Goal: Transaction & Acquisition: Book appointment/travel/reservation

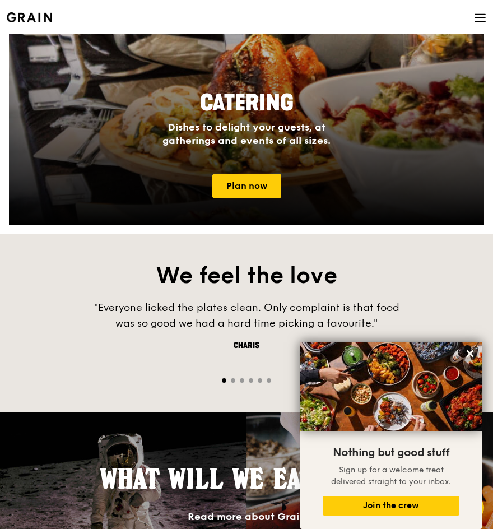
scroll to position [1008, 0]
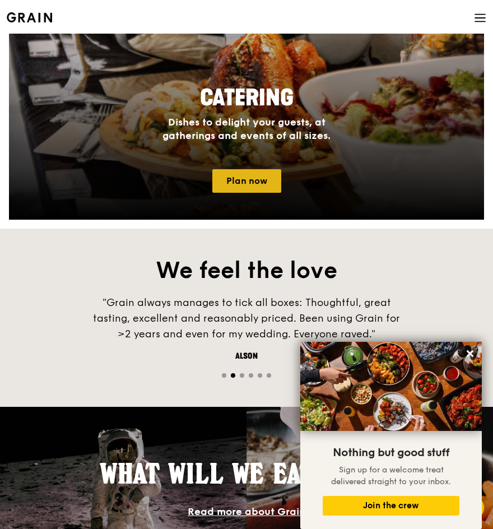
click at [251, 185] on link "Plan now" at bounding box center [246, 181] width 69 height 24
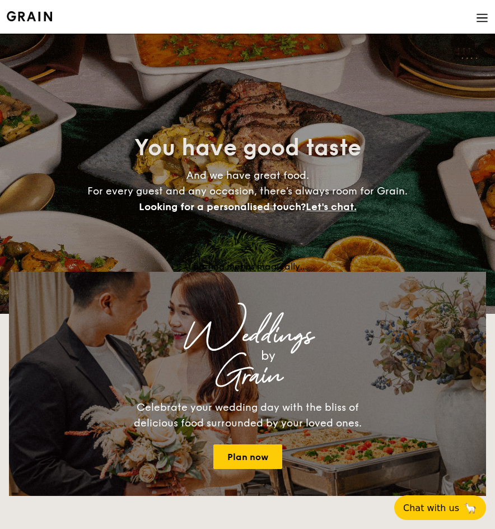
select select
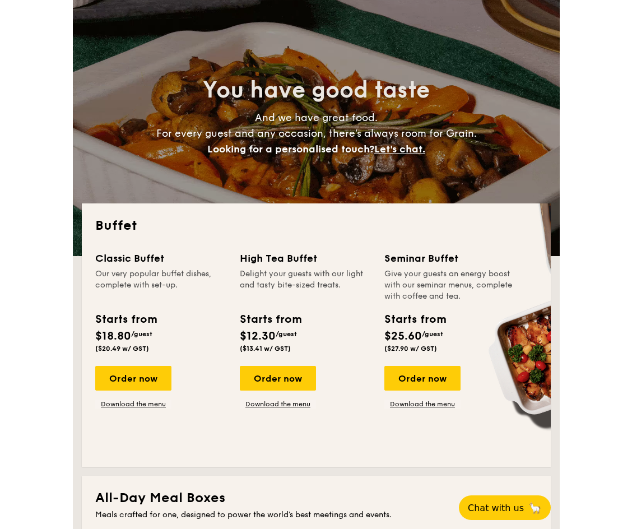
scroll to position [56, 0]
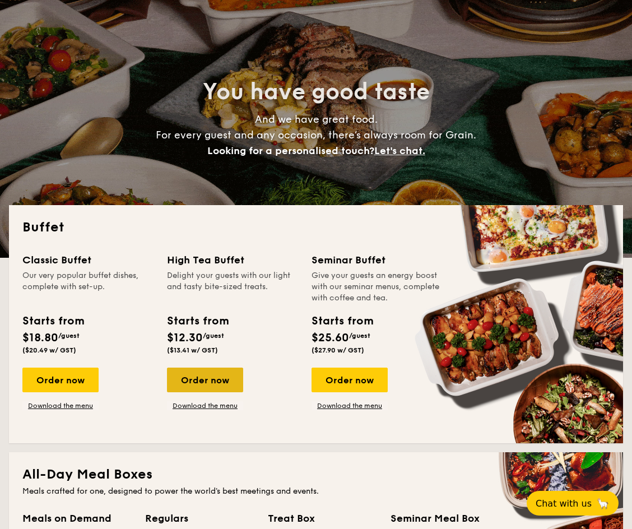
click at [212, 383] on div "Order now" at bounding box center [205, 379] width 76 height 25
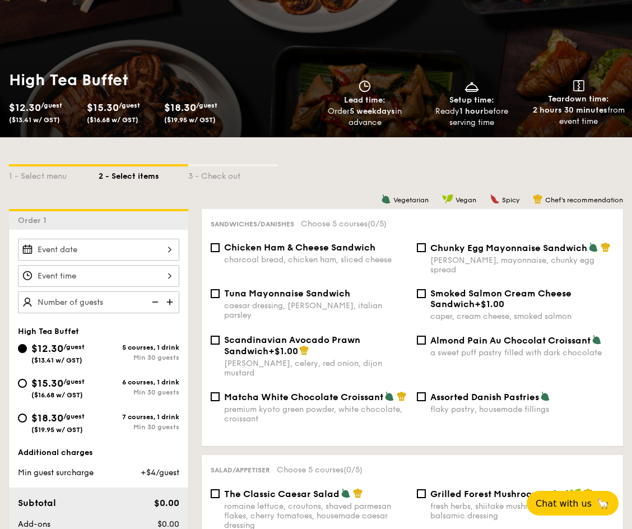
scroll to position [112, 0]
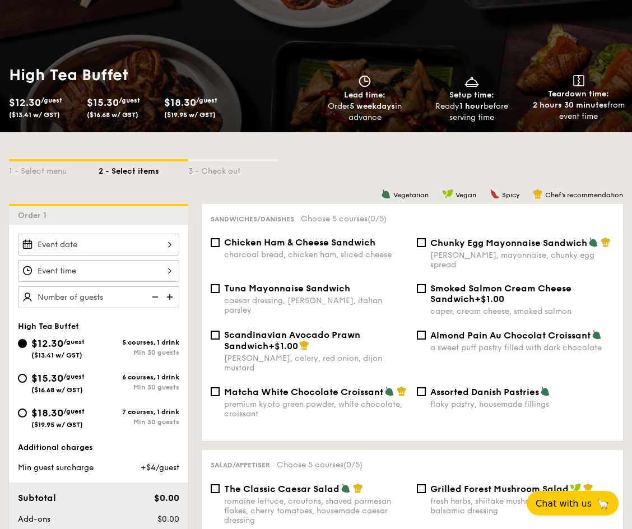
click at [115, 245] on div at bounding box center [98, 245] width 161 height 22
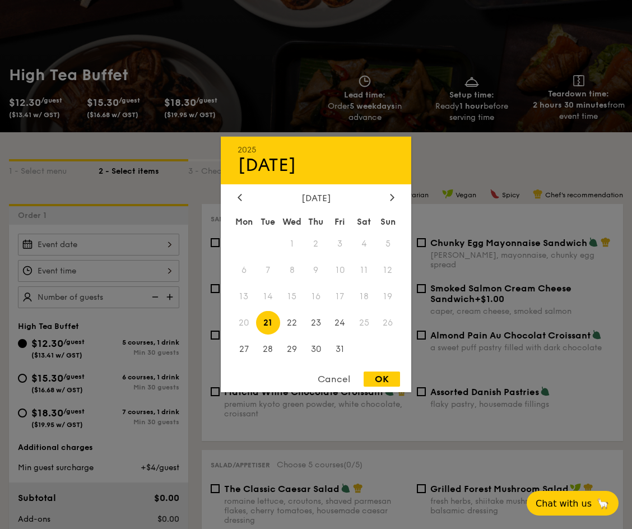
click at [367, 296] on span "18" at bounding box center [364, 296] width 24 height 24
click at [330, 377] on div "Cancel" at bounding box center [333, 378] width 55 height 15
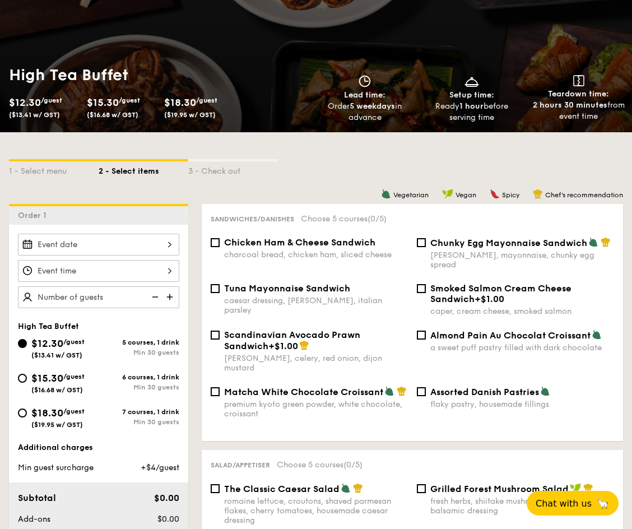
click at [123, 268] on div "12 1 2 3 4 5 6 7 8 9 10 11 00 15 30 45 am pm Cancel OK" at bounding box center [98, 271] width 161 height 22
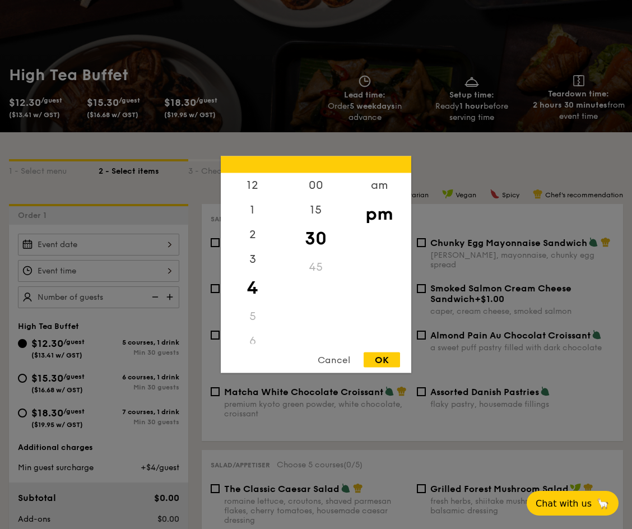
click at [174, 190] on div at bounding box center [316, 264] width 632 height 529
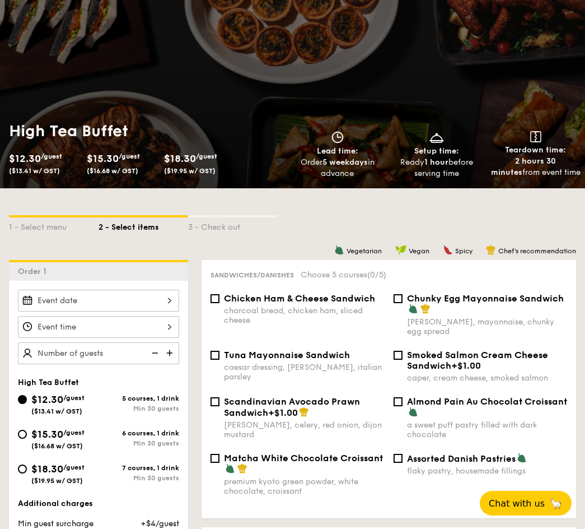
scroll to position [0, 0]
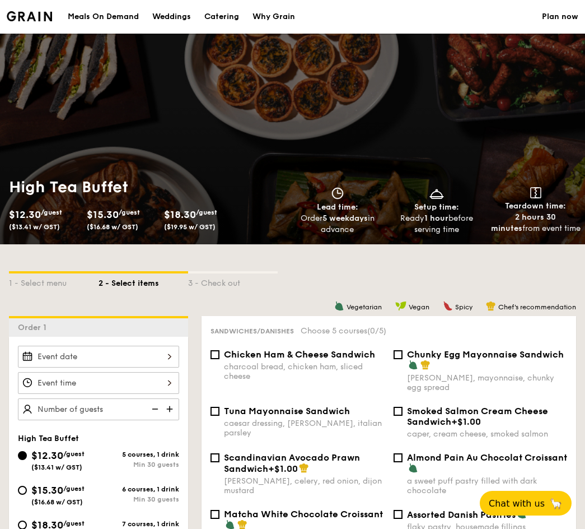
click at [217, 17] on div "Catering" at bounding box center [221, 17] width 35 height 34
select select
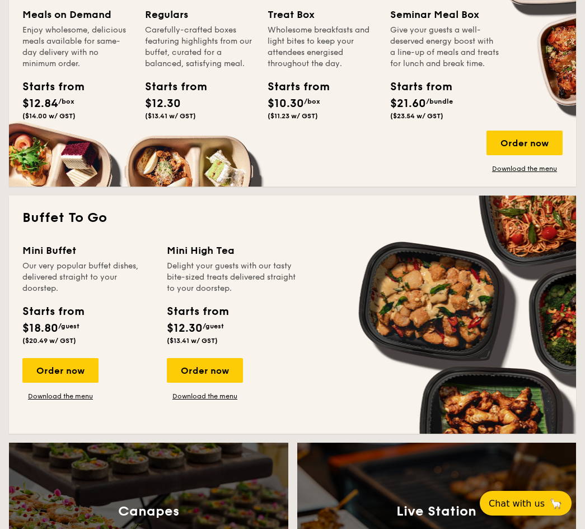
scroll to position [560, 0]
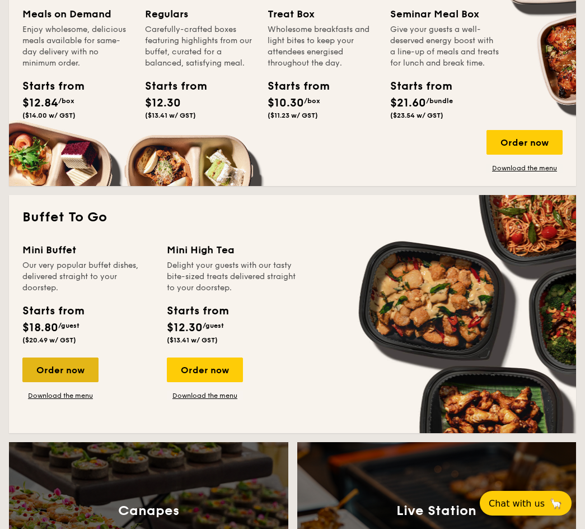
click at [57, 372] on div "Order now" at bounding box center [60, 369] width 76 height 25
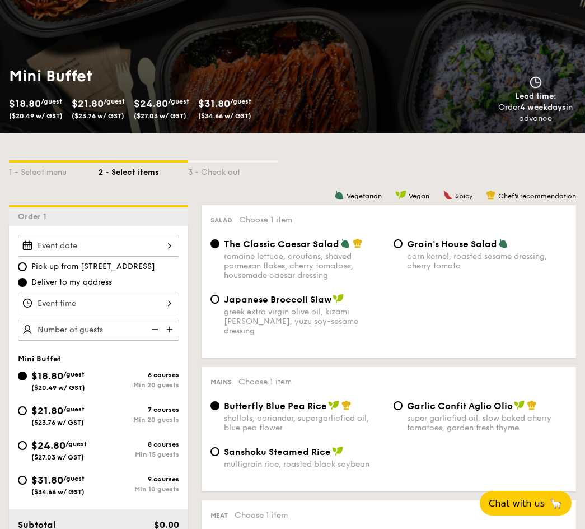
scroll to position [112, 0]
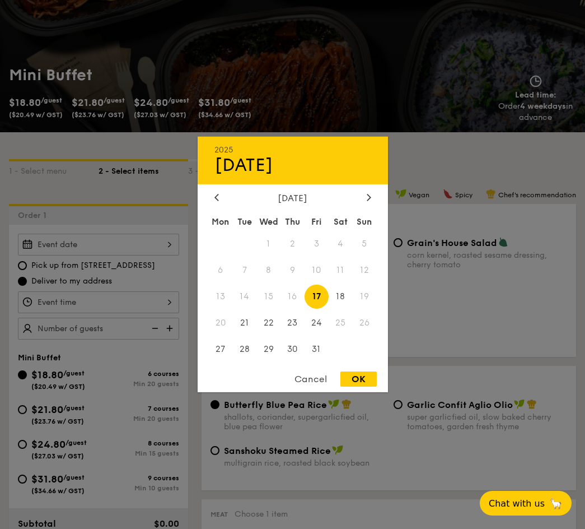
click at [143, 246] on div "2025 Oct 17 October 2025 Mon Tue Wed Thu Fri Sat Sun 1 2 3 4 5 6 7 8 9 10 11 12…" at bounding box center [98, 245] width 161 height 22
click at [338, 295] on span "18" at bounding box center [341, 296] width 24 height 24
click at [363, 381] on div "OK" at bounding box center [358, 378] width 36 height 15
type input "Oct 18, 2025"
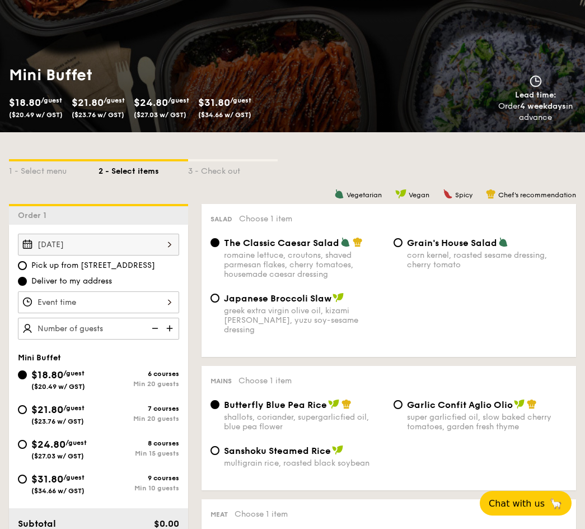
click at [105, 304] on div "12 1 2 3 4 5 6 7 8 9 10 11 00 15 30 45 am pm Cancel OK" at bounding box center [98, 302] width 161 height 22
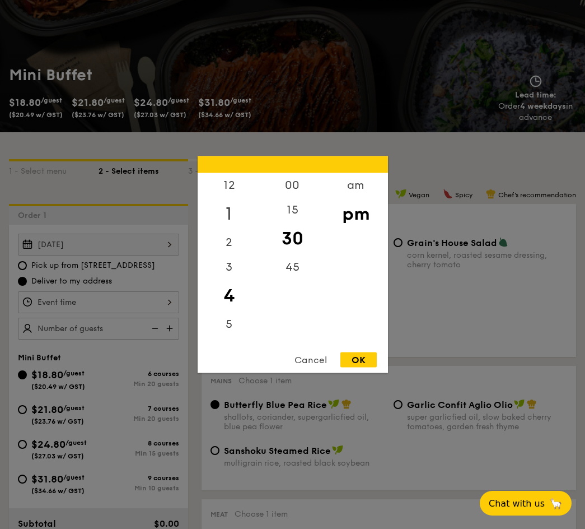
click at [228, 211] on div "1" at bounding box center [229, 214] width 63 height 32
click at [358, 365] on div "OK" at bounding box center [358, 359] width 36 height 15
type input "1:30PM"
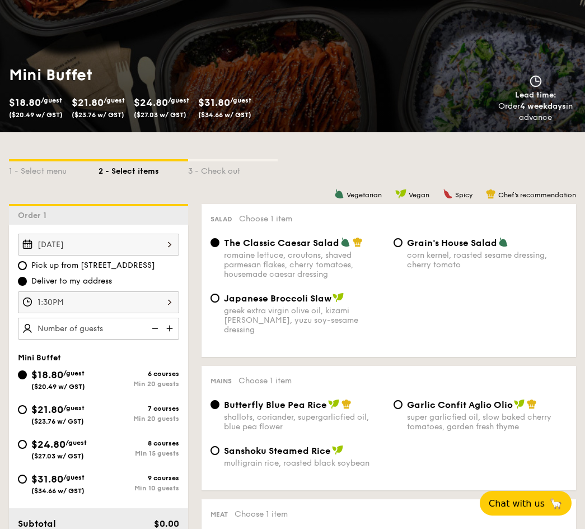
click at [169, 328] on img at bounding box center [170, 328] width 17 height 21
type input "30 guests"
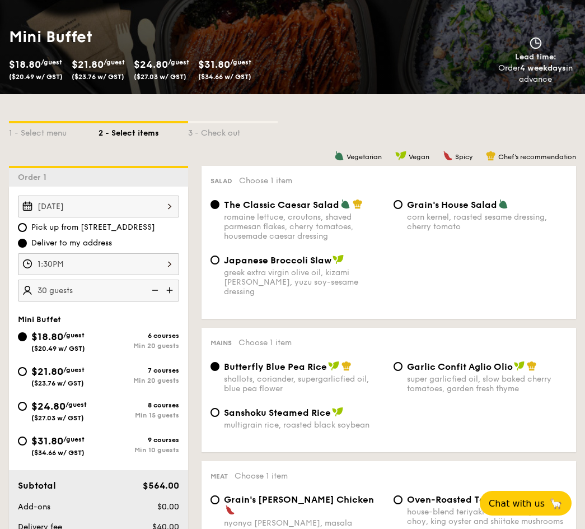
scroll to position [224, 0]
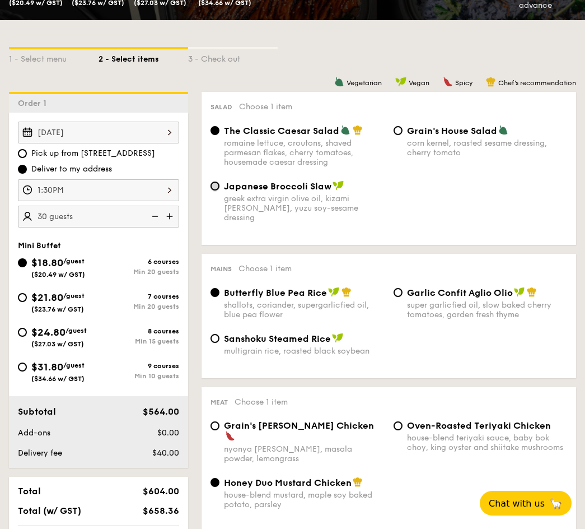
click at [216, 184] on input "Japanese Broccoli Slaw greek extra virgin olive oil, kizami nori, ginger, yuzu …" at bounding box center [215, 185] width 9 height 9
radio input "true"
click at [405, 287] on div "Garlic Confit Aglio Olio super garlicfied oil, slow baked cherry tomatoes, gard…" at bounding box center [480, 303] width 183 height 32
click at [398, 288] on input "Garlic Confit Aglio Olio super garlicfied oil, slow baked cherry tomatoes, gard…" at bounding box center [398, 292] width 9 height 9
radio input "true"
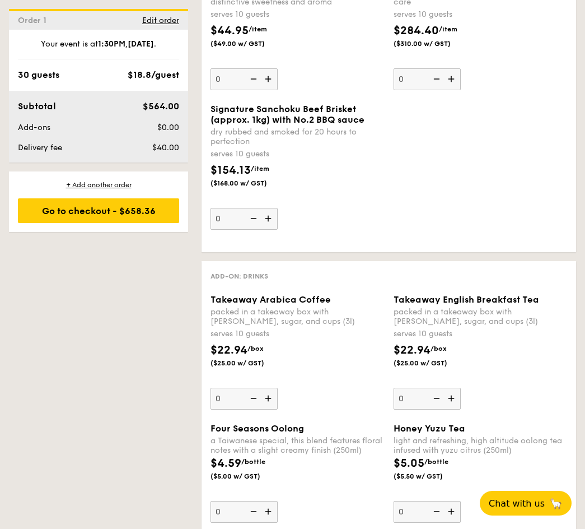
scroll to position [1344, 0]
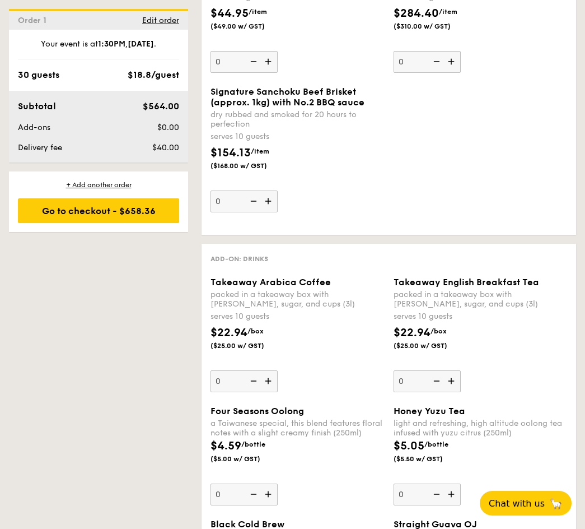
click at [268, 370] on img at bounding box center [269, 380] width 17 height 21
click at [268, 370] on input "0" at bounding box center [244, 381] width 67 height 22
type input "1"
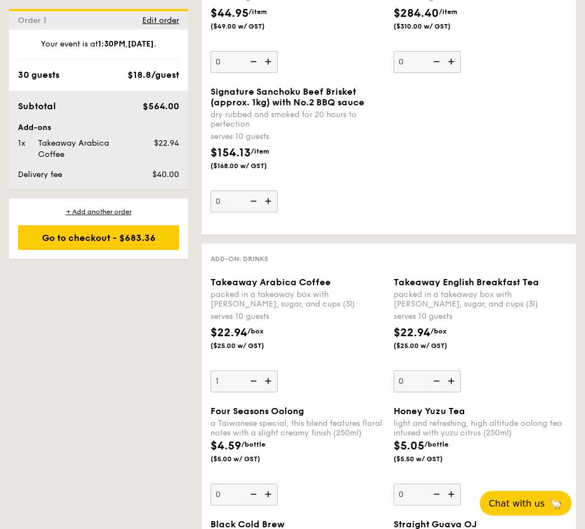
click at [451, 370] on img at bounding box center [452, 380] width 17 height 21
click at [451, 370] on input "0" at bounding box center [427, 381] width 67 height 22
type input "1"
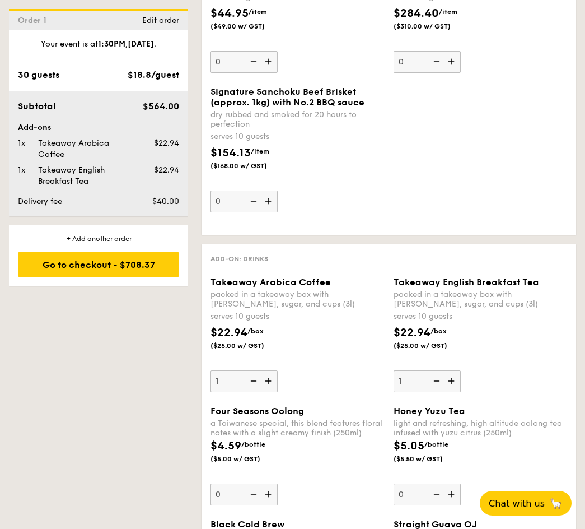
click at [269, 370] on img at bounding box center [269, 380] width 17 height 21
click at [269, 370] on input "1" at bounding box center [244, 381] width 67 height 22
type input "2"
click at [454, 370] on img at bounding box center [452, 380] width 17 height 21
click at [454, 370] on input "1" at bounding box center [427, 381] width 67 height 22
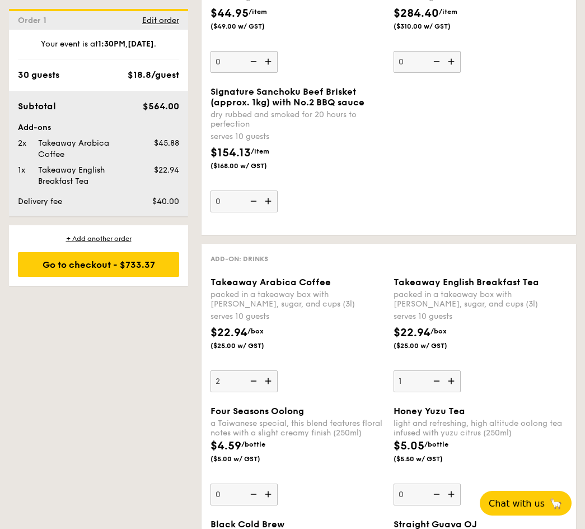
type input "2"
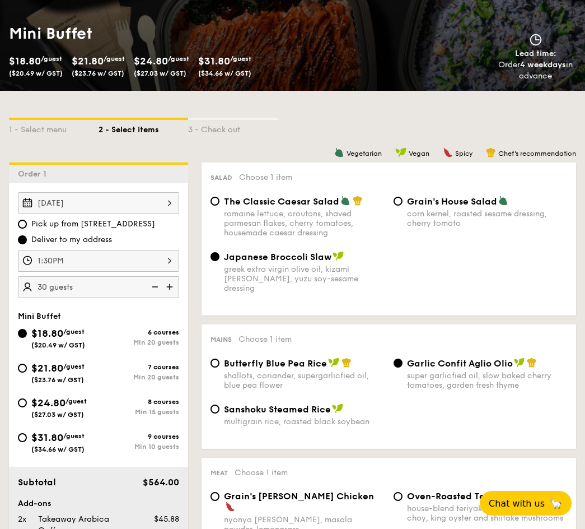
scroll to position [0, 0]
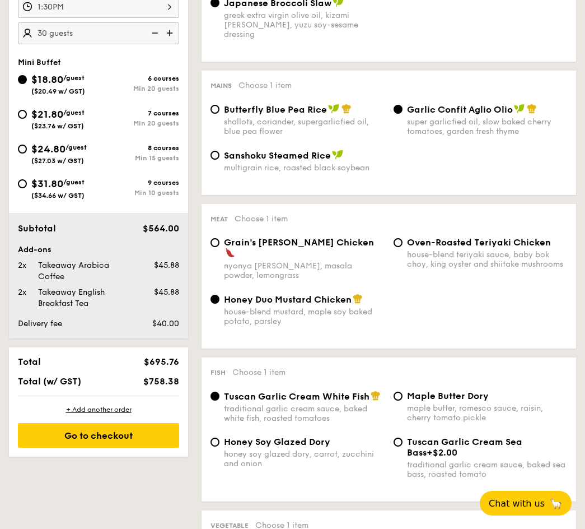
scroll to position [265, 0]
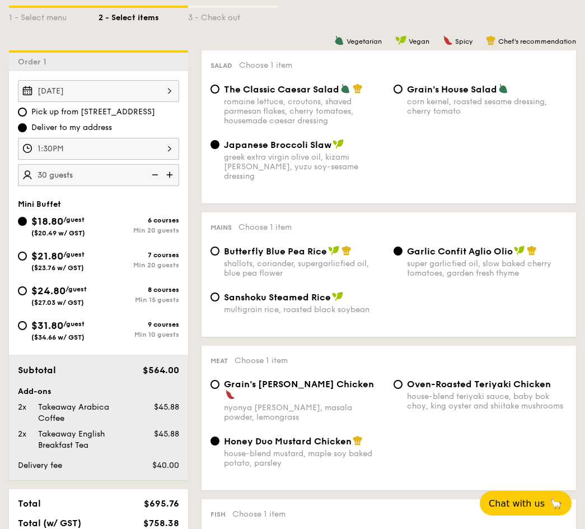
click at [139, 91] on div "Oct 18, 2025" at bounding box center [98, 91] width 161 height 22
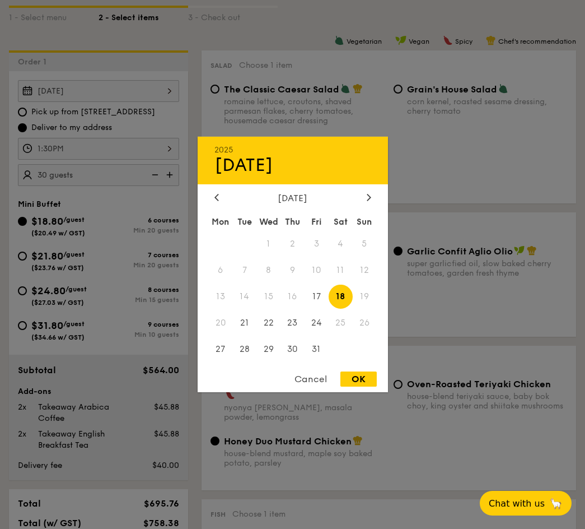
click at [304, 385] on div "Cancel" at bounding box center [310, 378] width 55 height 15
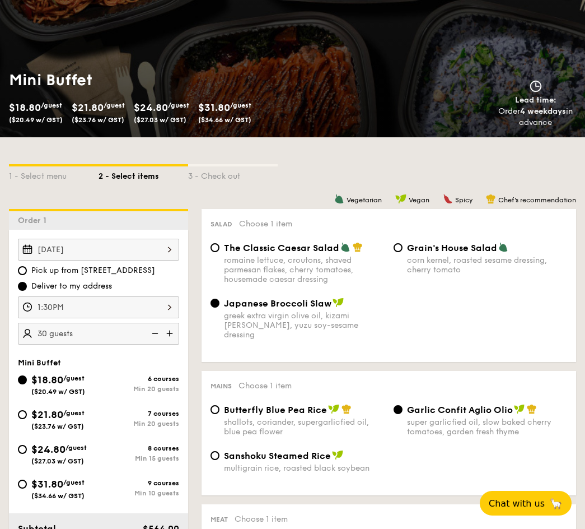
scroll to position [0, 0]
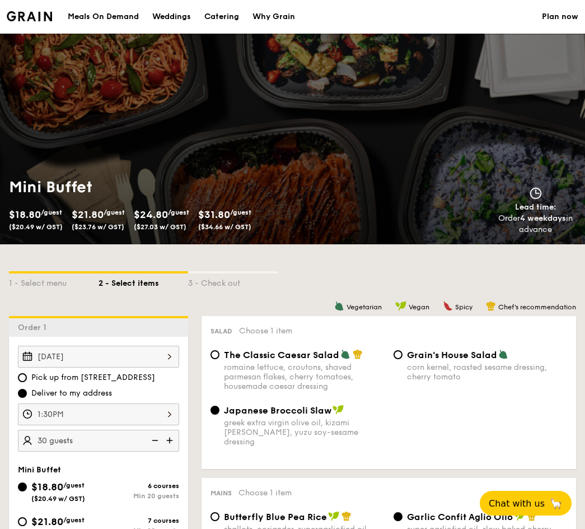
click at [212, 20] on div "Catering" at bounding box center [221, 17] width 35 height 34
select select
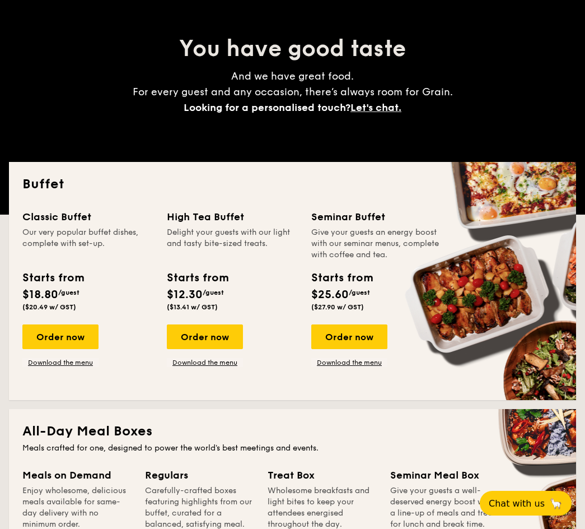
scroll to position [112, 0]
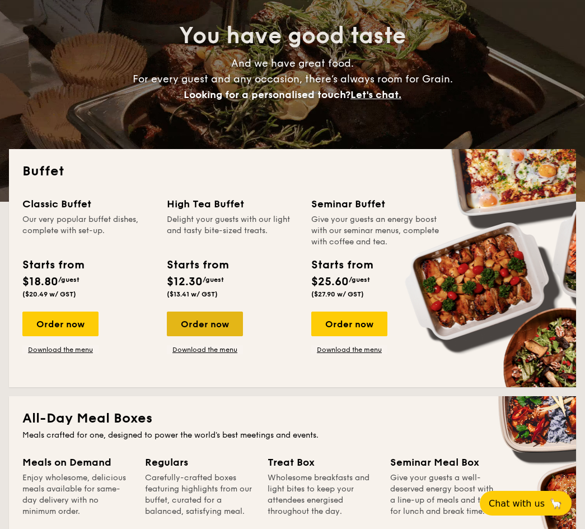
click at [227, 320] on div "Order now" at bounding box center [205, 323] width 76 height 25
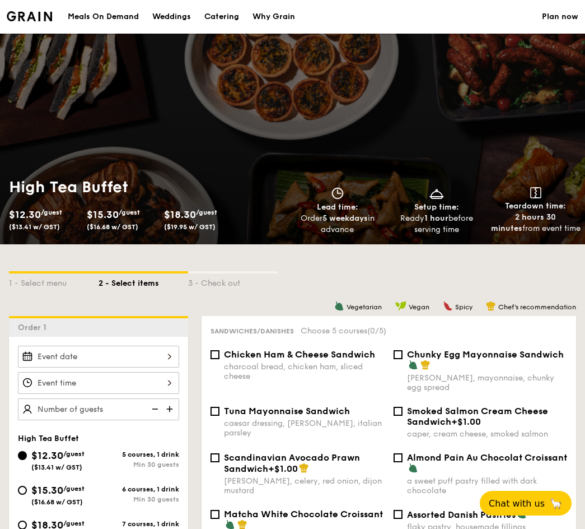
scroll to position [56, 0]
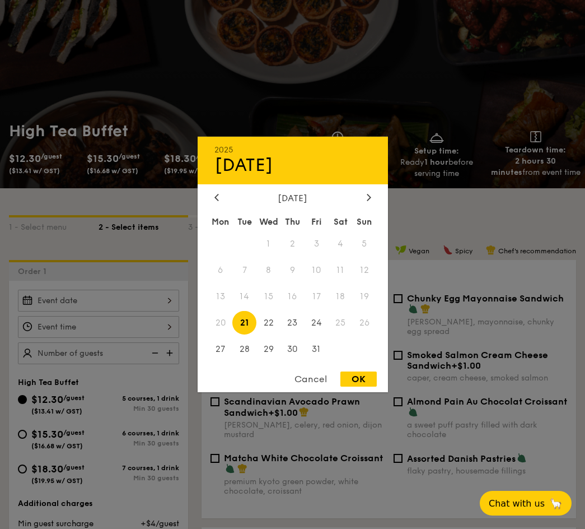
click at [124, 297] on div "2025 Oct 21 October 2025 Mon Tue Wed Thu Fri Sat Sun 1 2 3 4 5 6 7 8 9 10 11 12…" at bounding box center [98, 301] width 161 height 22
click at [466, 210] on div at bounding box center [292, 264] width 585 height 529
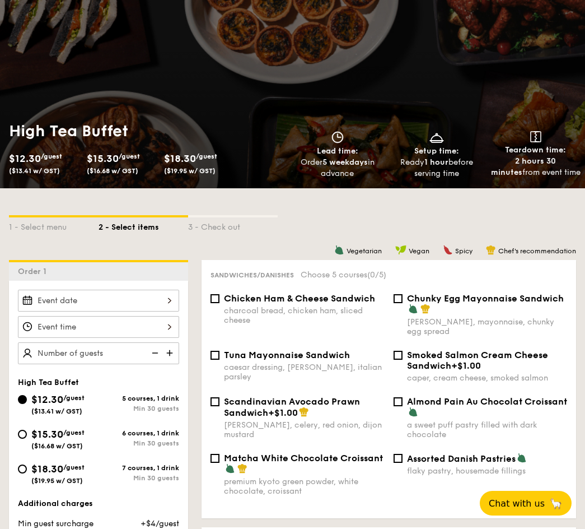
select select
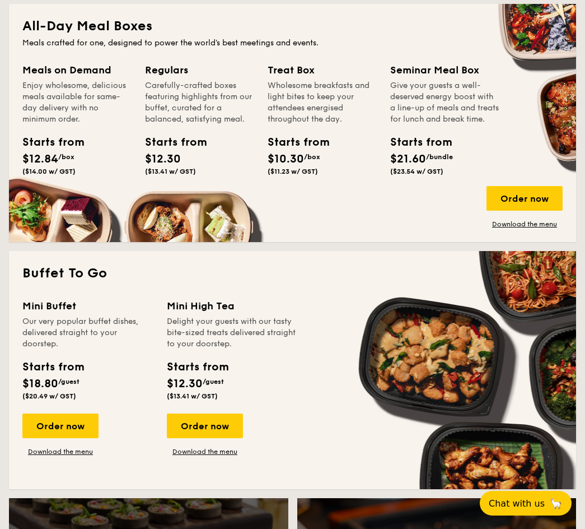
scroll to position [560, 0]
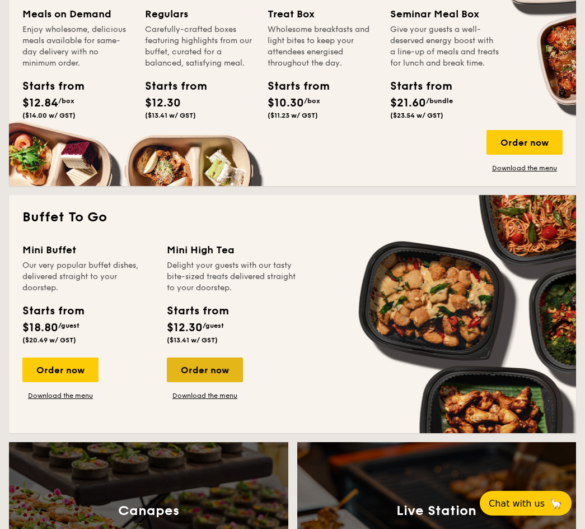
click at [206, 371] on div "Order now" at bounding box center [205, 369] width 76 height 25
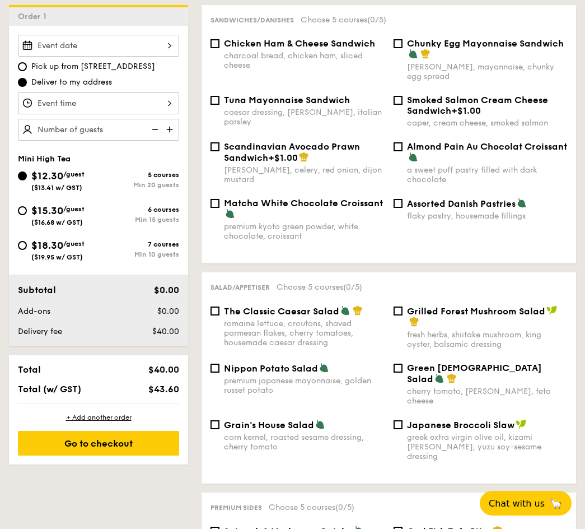
scroll to position [336, 0]
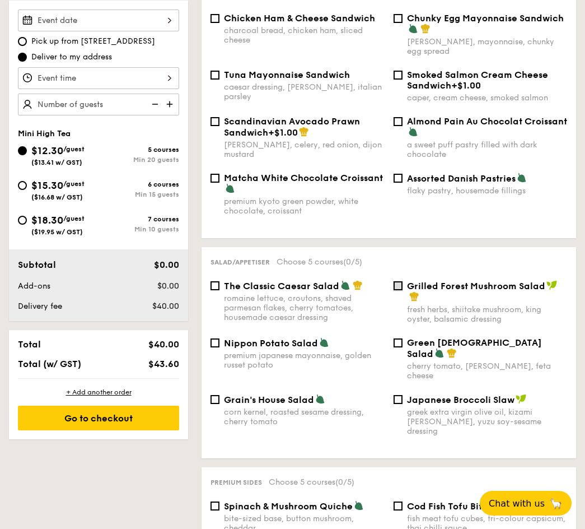
click at [395, 285] on input "Grilled Forest Mushroom Salad fresh herbs, shiitake mushroom, king oyster, bals…" at bounding box center [398, 285] width 9 height 9
checkbox input "true"
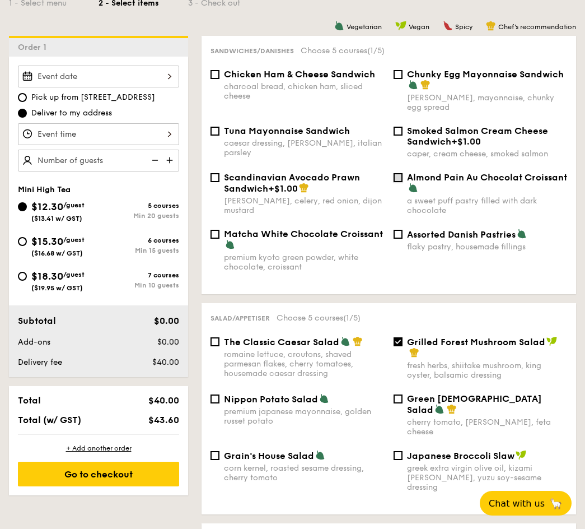
click at [399, 179] on input "Almond Pain Au Chocolat Croissant a sweet puff pastry filled with dark chocolate" at bounding box center [398, 177] width 9 height 9
checkbox input "true"
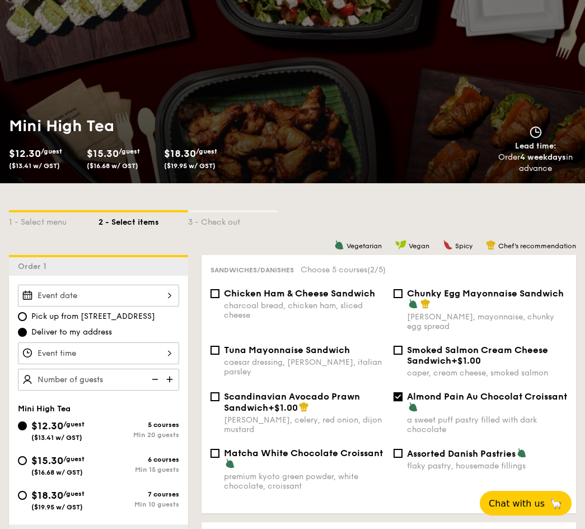
scroll to position [56, 0]
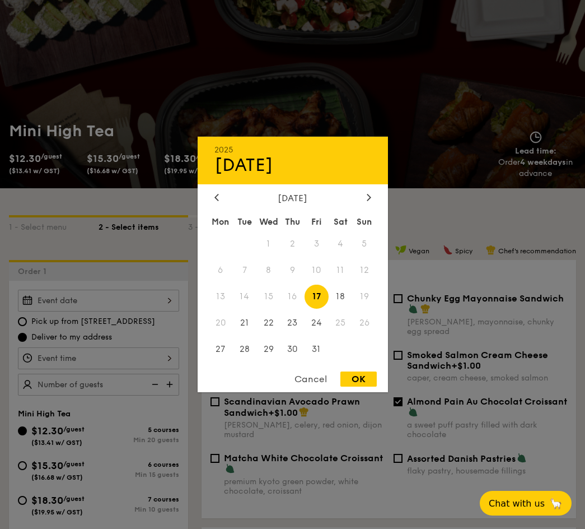
click at [130, 298] on div "2025 Oct 17 October 2025 Mon Tue Wed Thu Fri Sat Sun 1 2 3 4 5 6 7 8 9 10 11 12…" at bounding box center [98, 301] width 161 height 22
click at [340, 296] on span "18" at bounding box center [341, 296] width 24 height 24
click at [355, 382] on div "OK" at bounding box center [358, 378] width 36 height 15
type input "Oct 18, 2025"
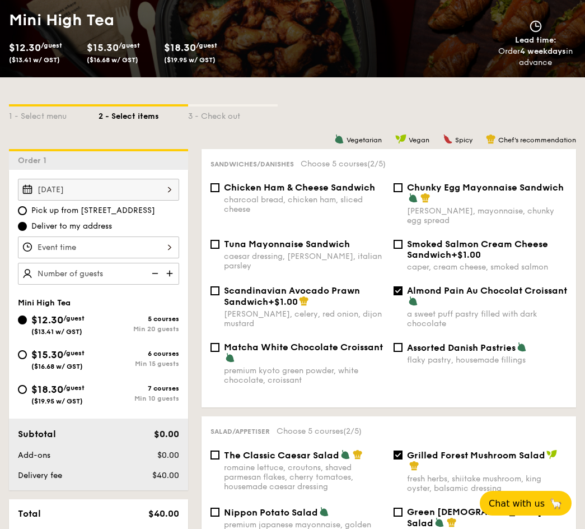
scroll to position [168, 0]
